Goal: Task Accomplishment & Management: Manage account settings

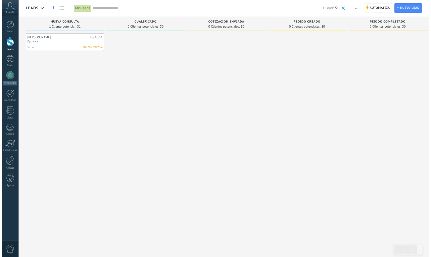
scroll to position [7, 0]
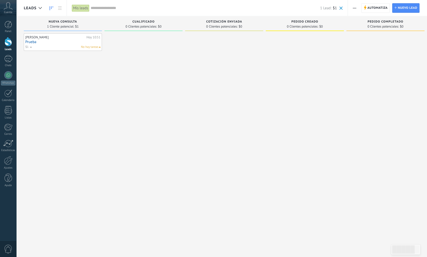
click at [69, 40] on link "Prueba" at bounding box center [62, 42] width 75 height 4
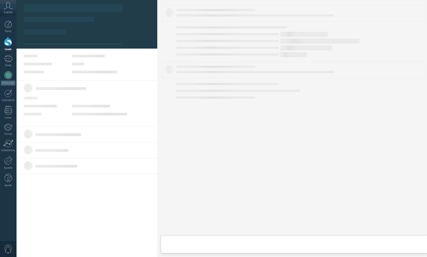
type textarea "******"
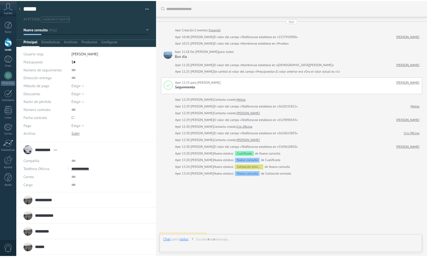
scroll to position [7, 0]
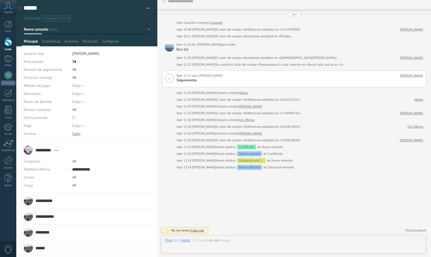
click at [20, 9] on use at bounding box center [20, 8] width 2 height 3
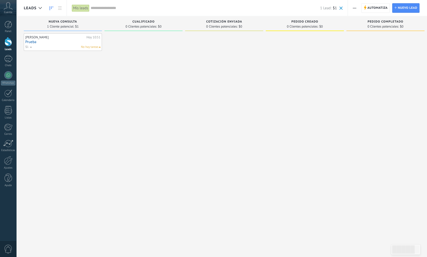
click at [352, 7] on button "button" at bounding box center [354, 8] width 7 height 10
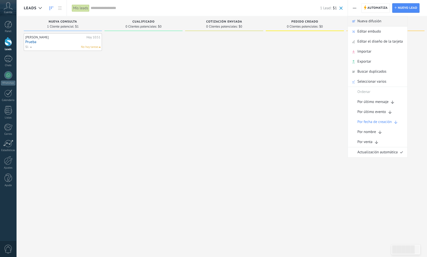
click at [364, 20] on span "Nueva difusión" at bounding box center [370, 21] width 24 height 10
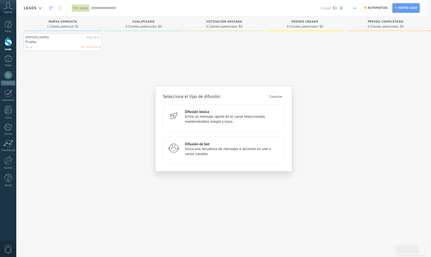
click at [201, 124] on span "Envía un mensaje rápido en el canal seleccionado, manteniéndolo simple y claro." at bounding box center [232, 119] width 95 height 10
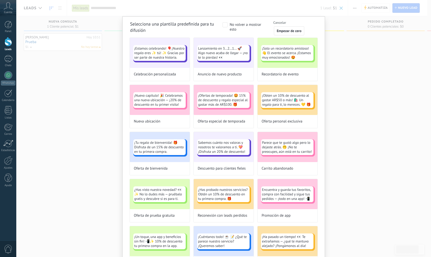
click at [103, 77] on div "Selecciona una plantilla predefinida para tu difusión No volver a mostrar esto …" at bounding box center [223, 128] width 415 height 257
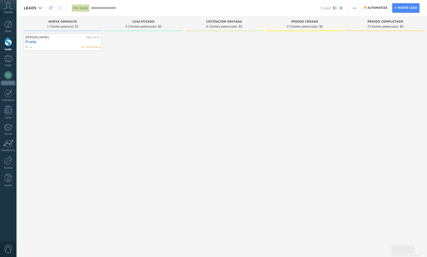
click at [352, 9] on button "button" at bounding box center [354, 8] width 7 height 10
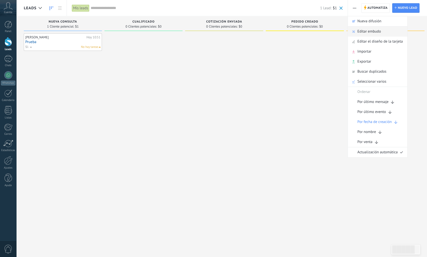
click at [367, 34] on span "Editar embudo" at bounding box center [370, 32] width 24 height 10
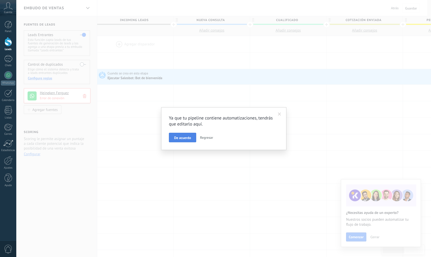
click at [179, 139] on span "De acuerdo" at bounding box center [182, 138] width 17 height 4
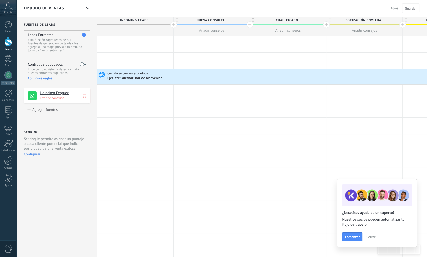
click at [151, 77] on div "Ejecutar Salesbot: Bot de bienvenida" at bounding box center [136, 78] width 56 height 5
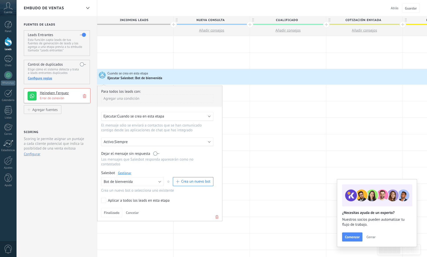
click at [177, 117] on div "Ejecutar: Cuando se crea en esta etapa" at bounding box center [155, 116] width 104 height 5
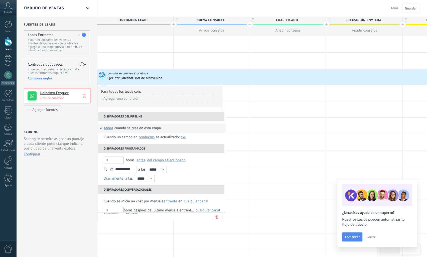
click at [115, 129] on div "Cuando se crea en esta etapa" at bounding box center [138, 128] width 46 height 9
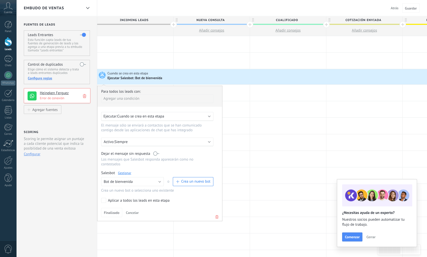
click at [180, 116] on div "Ejecutar: Cuando se crea en esta etapa" at bounding box center [155, 116] width 104 height 5
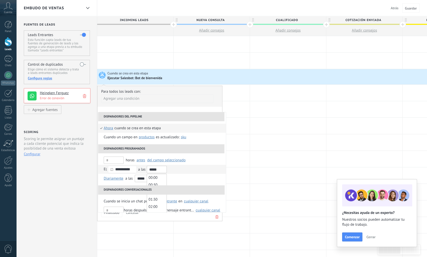
click at [165, 169] on input "*****" at bounding box center [157, 169] width 20 height 7
click at [159, 202] on li "09:30" at bounding box center [157, 202] width 20 height 7
type input "*****"
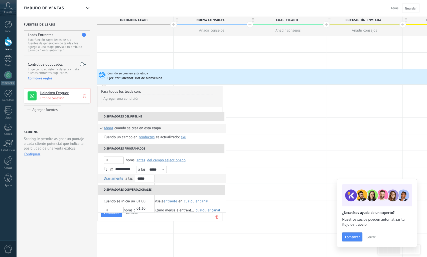
click at [150, 178] on input "*****" at bounding box center [145, 178] width 20 height 7
click at [150, 209] on li "10:00" at bounding box center [145, 206] width 20 height 7
type input "*****"
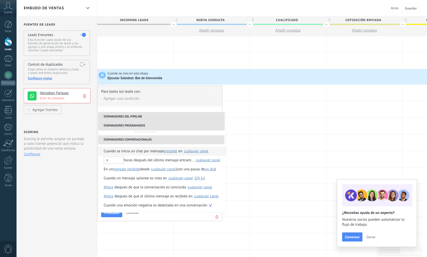
scroll to position [25, 0]
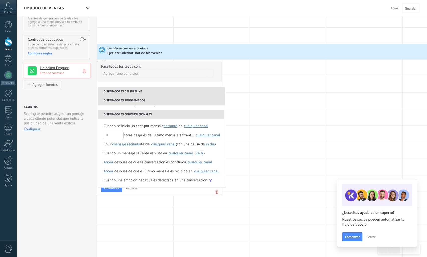
click at [135, 49] on span "Cuando se crea en esta etapa" at bounding box center [128, 48] width 41 height 5
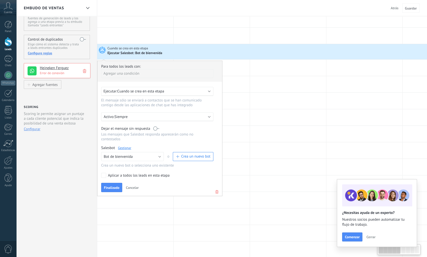
drag, startPoint x: 107, startPoint y: 183, endPoint x: 105, endPoint y: 185, distance: 2.7
click at [107, 186] on span "Finalizado" at bounding box center [112, 188] width 16 height 4
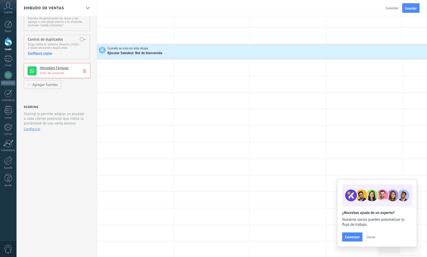
click at [136, 50] on span "Cuando se crea en esta etapa" at bounding box center [128, 48] width 41 height 5
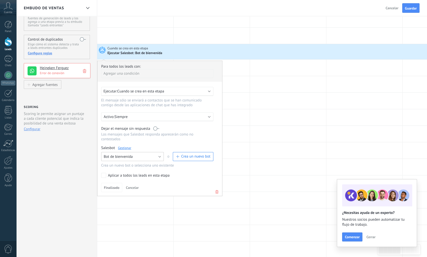
click at [161, 152] on button "Bot de bienvenida" at bounding box center [132, 156] width 63 height 9
click at [126, 163] on span "Bot de bienvenida" at bounding box center [130, 165] width 64 height 5
click at [183, 154] on span "Crea un nuevo bot" at bounding box center [195, 156] width 29 height 5
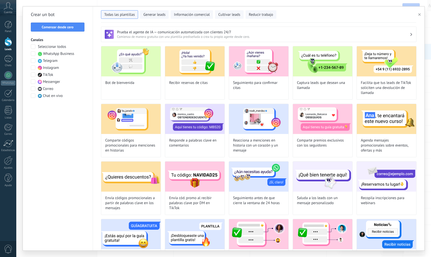
click at [34, 53] on span at bounding box center [33, 53] width 5 height 5
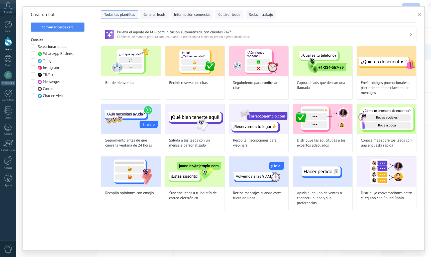
click at [419, 15] on use "button" at bounding box center [419, 14] width 3 height 3
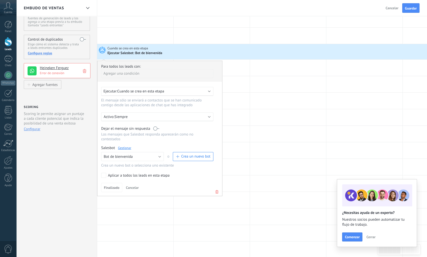
click at [106, 173] on label "Aplicar a todos los leads en esta etapa" at bounding box center [156, 175] width 111 height 5
click at [106, 186] on span "Finalizado" at bounding box center [112, 188] width 16 height 4
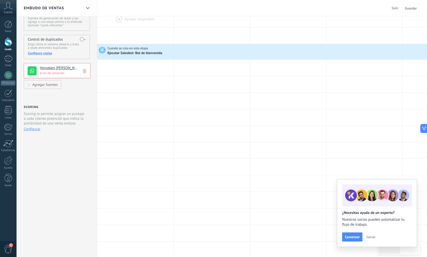
click at [59, 71] on p "Error de conexión" at bounding box center [64, 73] width 48 height 4
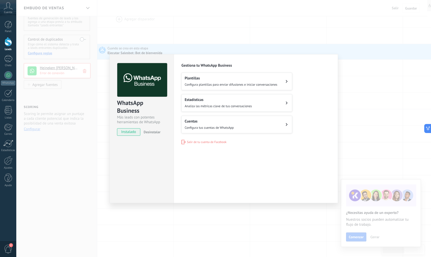
click at [206, 88] on button "Plantillas Configura plantillas para enviar difusiones e iniciar conversaciones" at bounding box center [236, 82] width 111 height 18
